Goal: Information Seeking & Learning: Learn about a topic

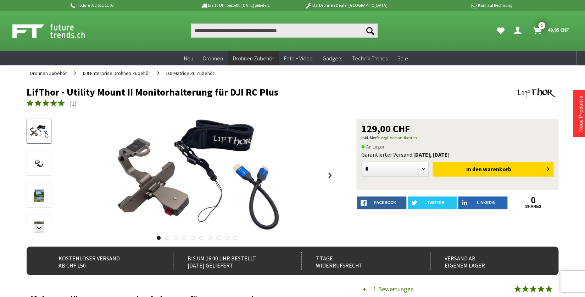
click at [286, 38] on div "Suchen Suchen Dein Konto Menü schließen Dein Konto 1" at bounding box center [292, 31] width 567 height 40
click at [288, 29] on input "Produkt, Marke, Kategorie, EAN, Artikelnummer…" at bounding box center [284, 30] width 187 height 14
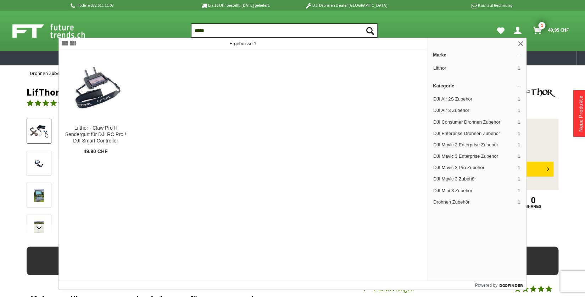
type input "*****"
click at [363, 23] on button "Suchen" at bounding box center [370, 30] width 15 height 14
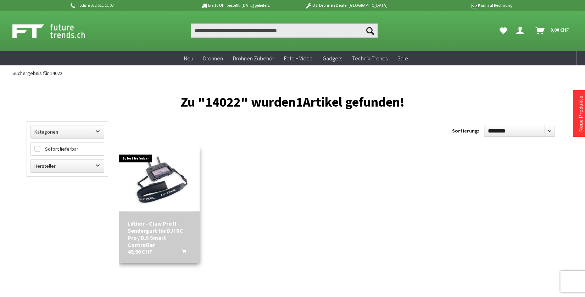
click at [165, 184] on img at bounding box center [159, 179] width 70 height 64
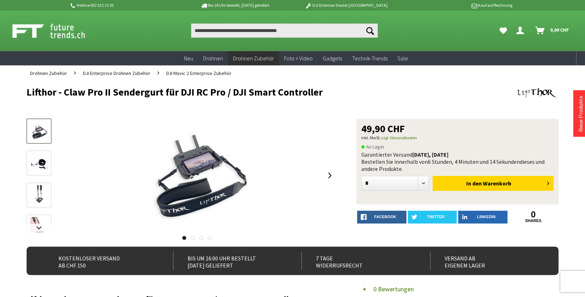
click at [36, 157] on img at bounding box center [39, 163] width 21 height 16
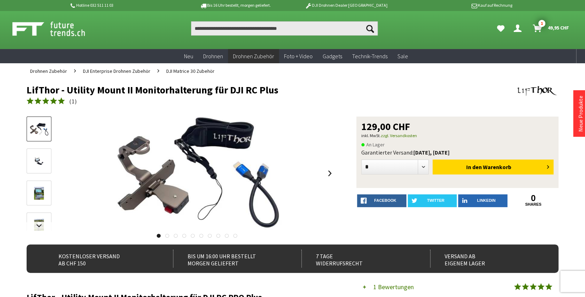
scroll to position [2, 0]
click at [331, 172] on link at bounding box center [330, 173] width 11 height 25
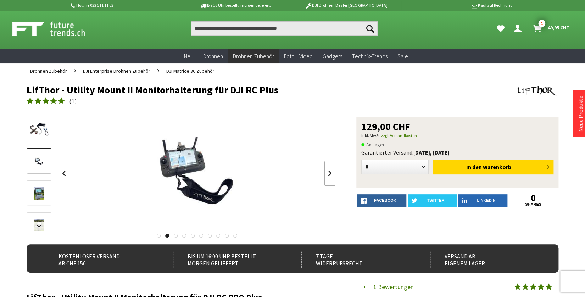
click at [329, 173] on link at bounding box center [330, 173] width 11 height 25
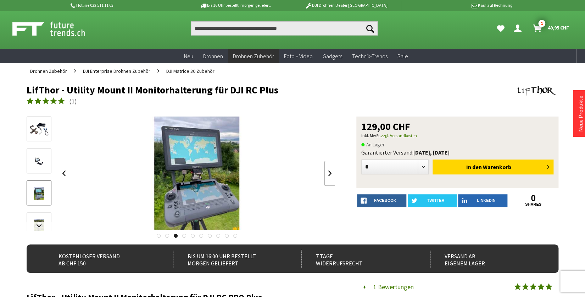
click at [329, 173] on link at bounding box center [330, 173] width 11 height 25
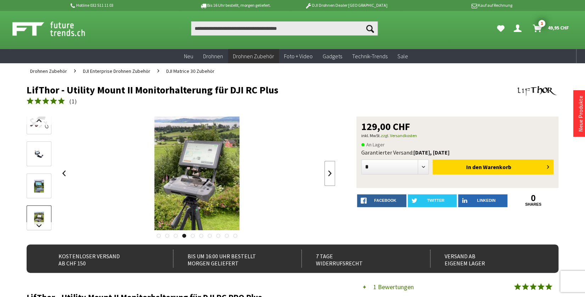
click at [329, 173] on link at bounding box center [330, 173] width 11 height 25
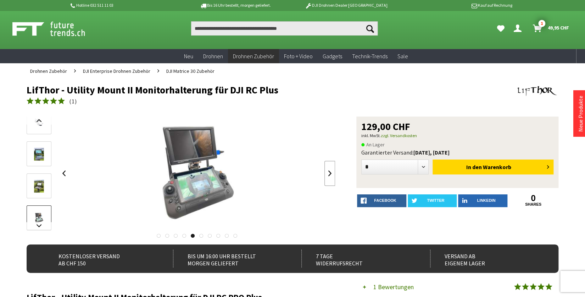
click at [329, 173] on link at bounding box center [330, 173] width 11 height 25
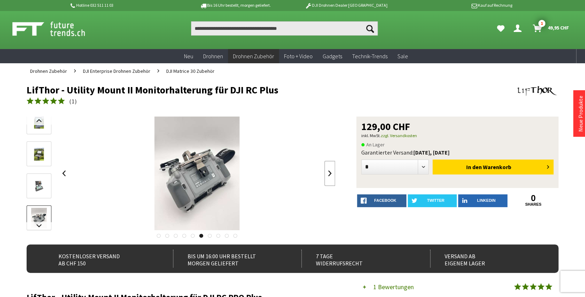
click at [329, 173] on link at bounding box center [330, 173] width 11 height 25
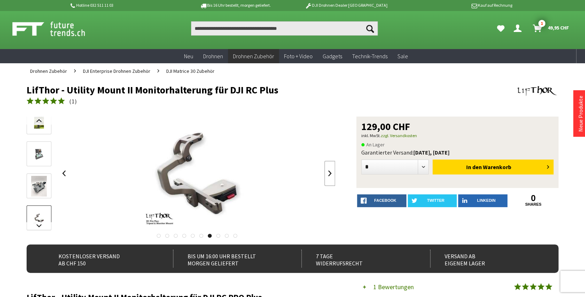
click at [329, 173] on link at bounding box center [330, 173] width 11 height 25
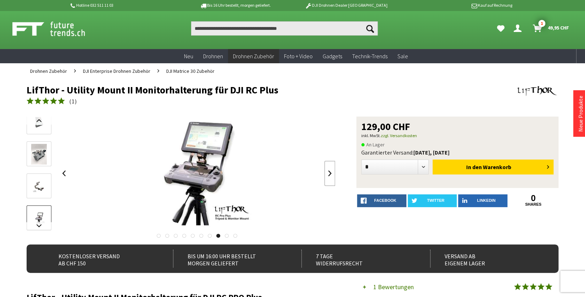
click at [329, 173] on link at bounding box center [330, 173] width 11 height 25
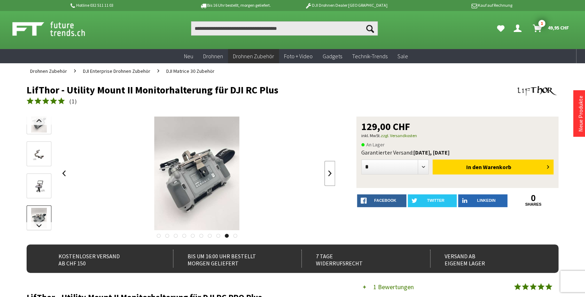
click at [325, 172] on link at bounding box center [330, 173] width 11 height 25
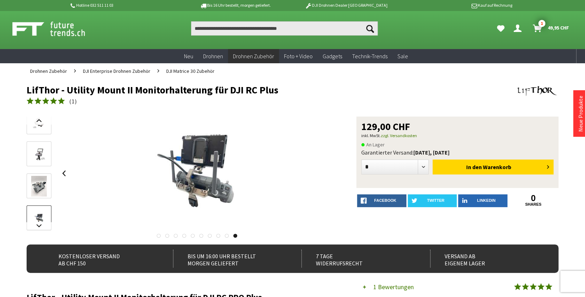
click at [157, 236] on link at bounding box center [159, 235] width 4 height 4
